Goal: Find specific page/section: Find specific page/section

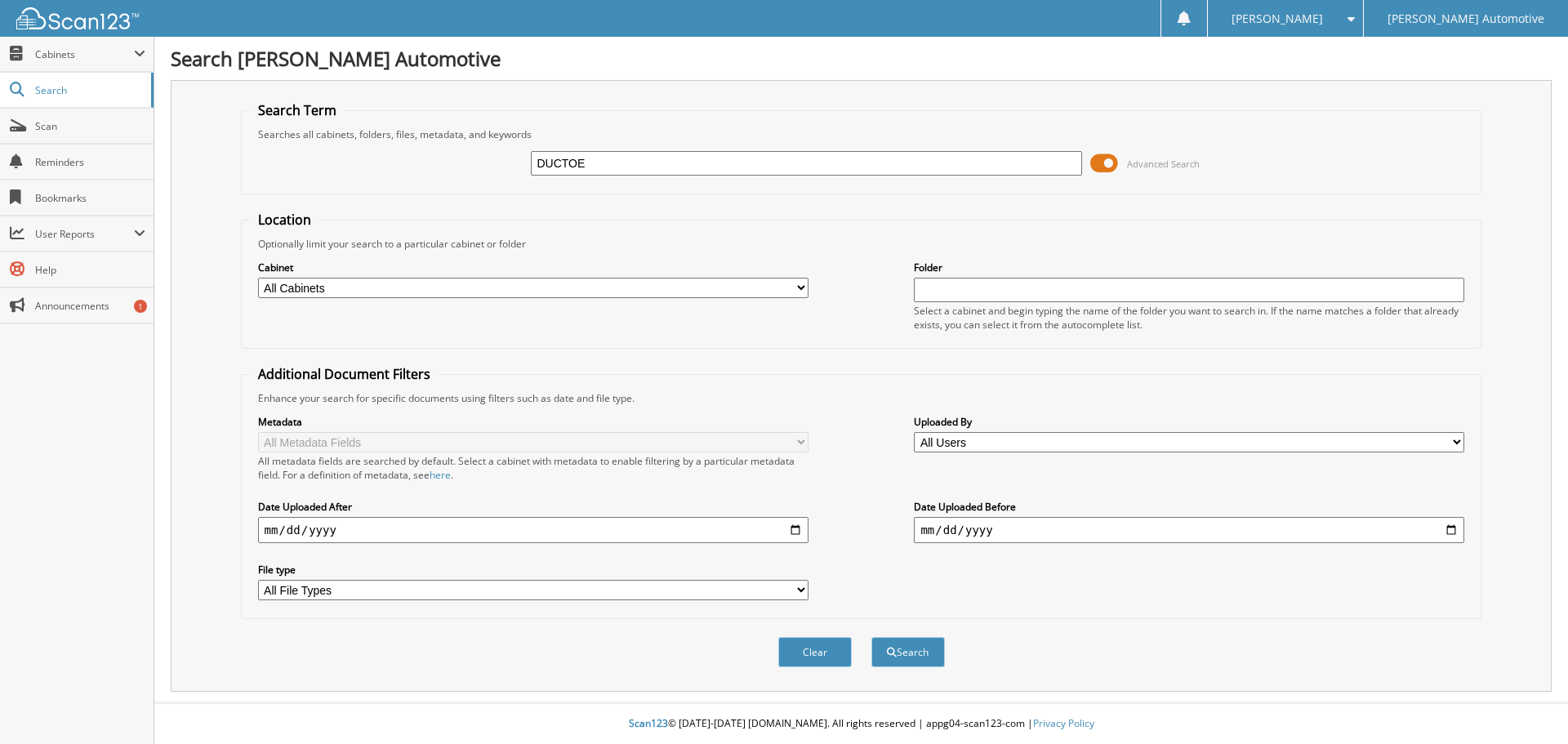
type input "DUCTOE"
click at [871, 637] on button "Search" at bounding box center [907, 652] width 74 height 30
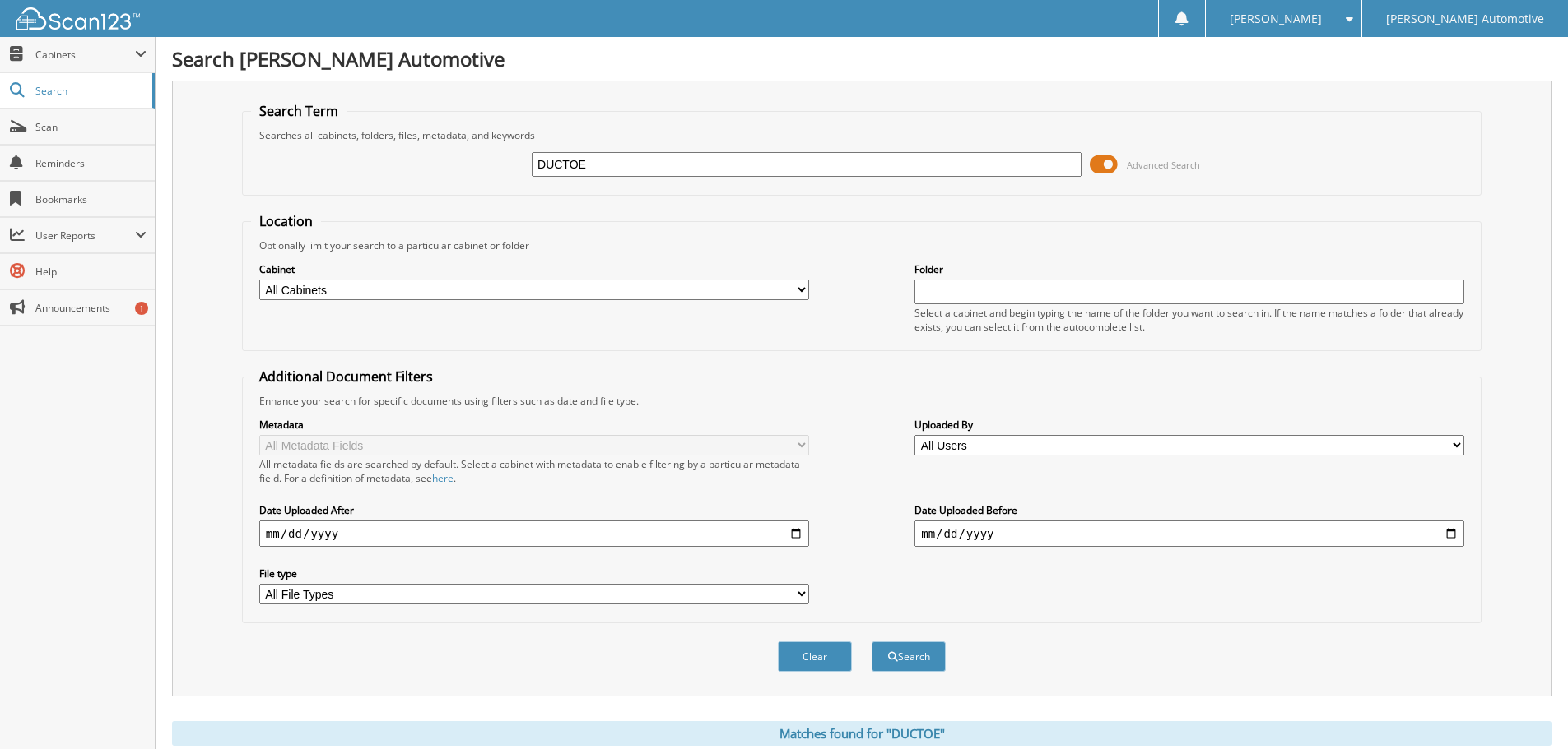
click at [578, 163] on input "DUCTOE" at bounding box center [807, 164] width 550 height 24
type input "[PERSON_NAME]"
click at [871, 641] on button "Search" at bounding box center [908, 656] width 74 height 30
type input "[PERSON_NAME]"
click at [871, 641] on button "Search" at bounding box center [908, 656] width 74 height 30
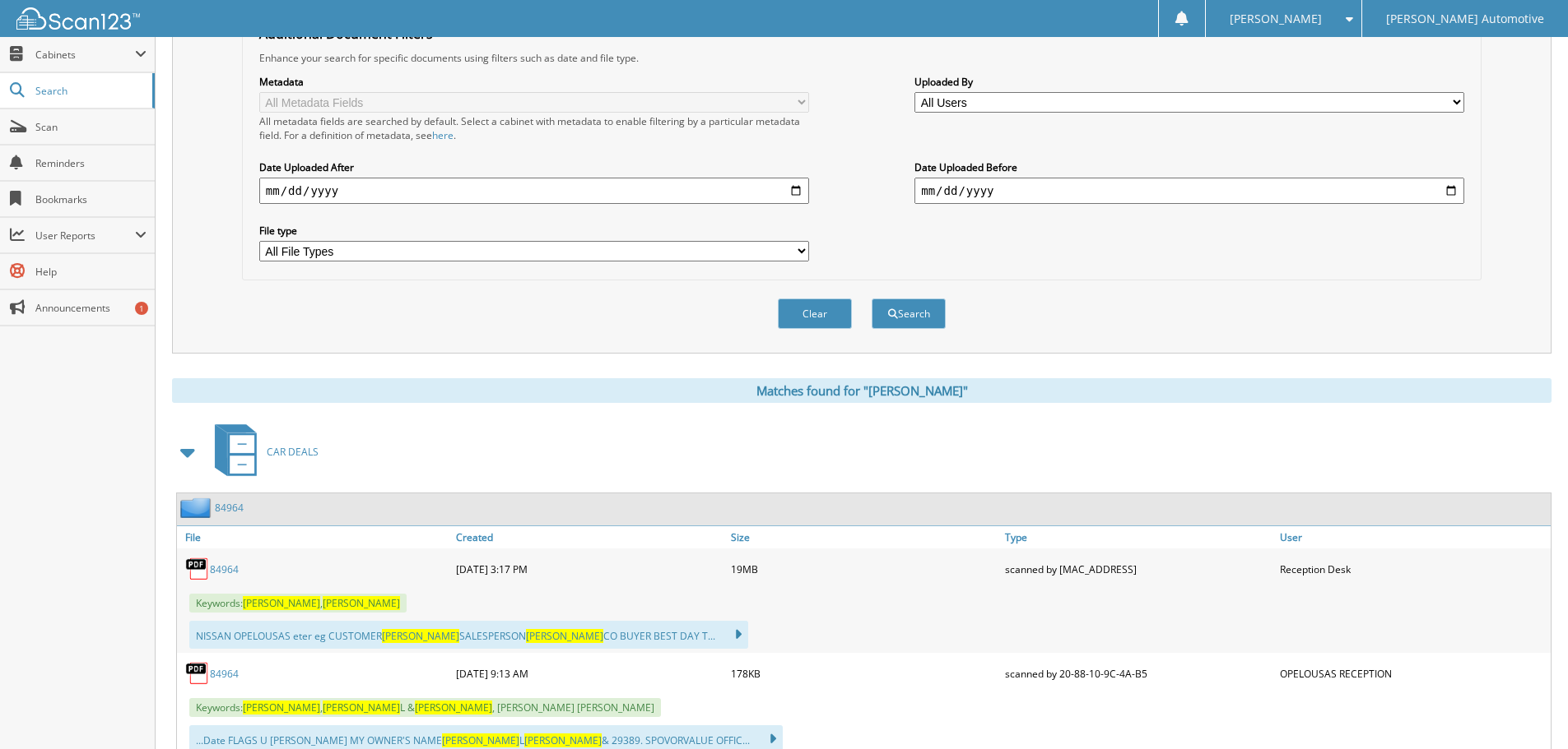
scroll to position [494, 0]
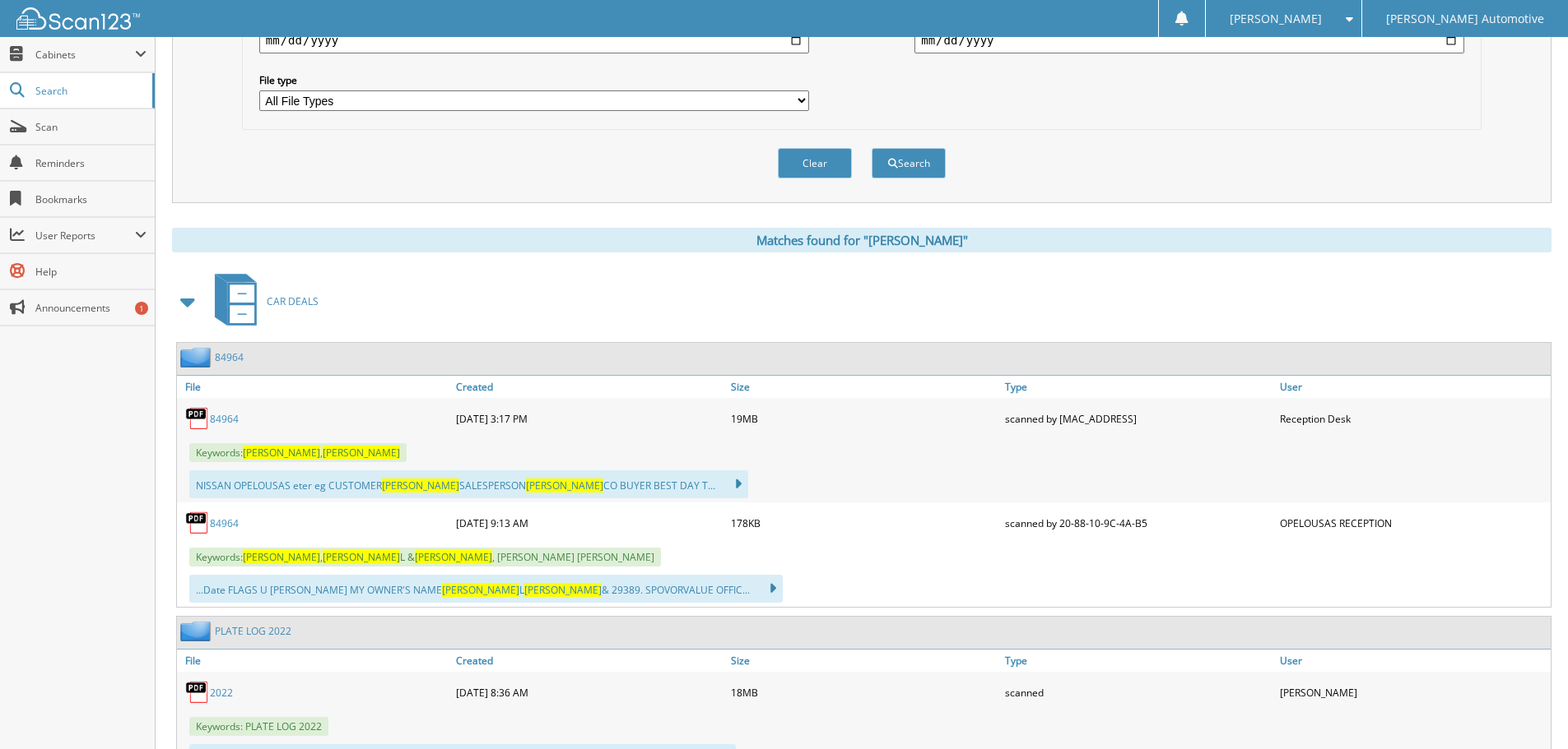
click at [221, 414] on link "84964" at bounding box center [224, 419] width 29 height 14
click at [220, 415] on link "84964" at bounding box center [224, 419] width 29 height 14
